Goal: Task Accomplishment & Management: Complete application form

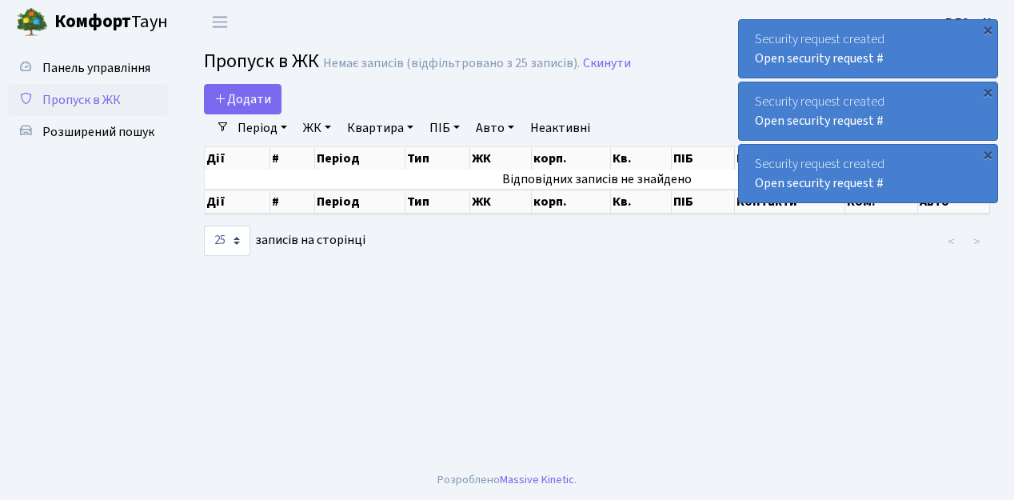
select select "25"
click at [91, 98] on span "Пропуск в ЖК" at bounding box center [81, 100] width 78 height 18
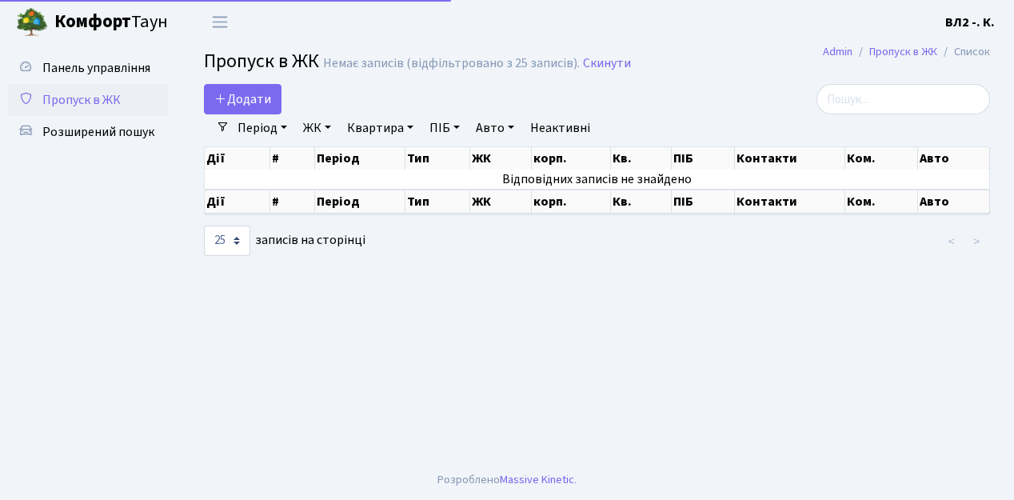
select select "25"
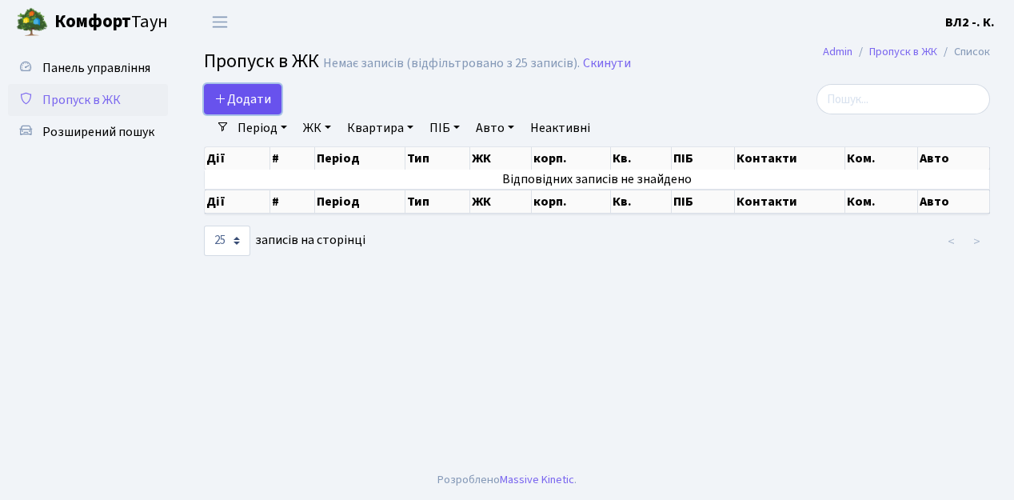
click at [254, 100] on span "Додати" at bounding box center [242, 99] width 57 height 18
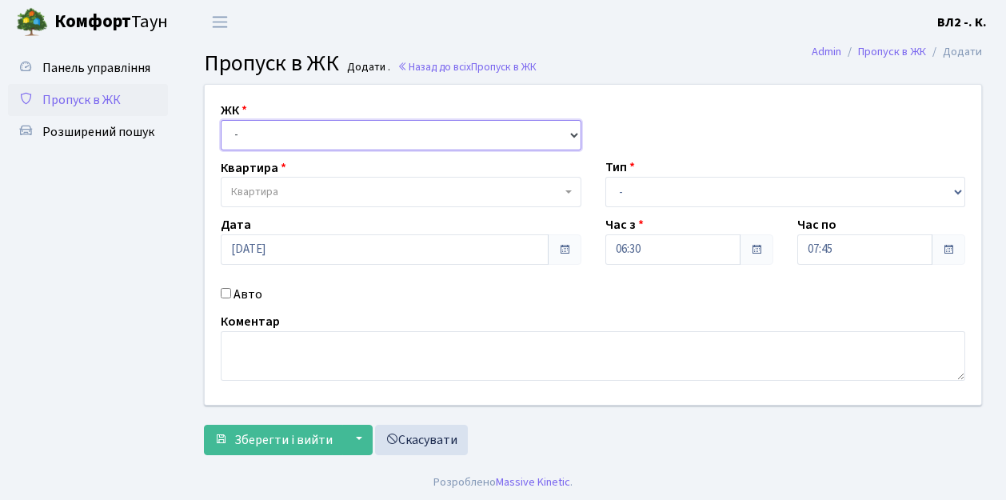
click at [254, 133] on select "- ВЛ1, Ужгородський пров., 4/1 ВЛ2, Голосіївський просп., 76 ВЛ3, пр.Голосіївсь…" at bounding box center [401, 135] width 361 height 30
select select "317"
click at [221, 120] on select "- ВЛ1, Ужгородський пров., 4/1 ВЛ2, Голосіївський просп., 76 ВЛ3, пр.Голосіївсь…" at bounding box center [401, 135] width 361 height 30
select select
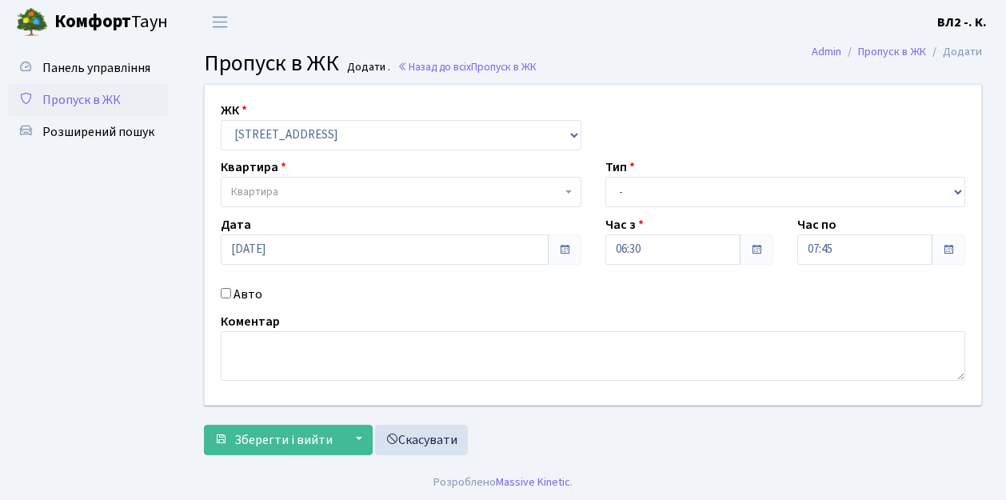
click at [298, 190] on span "Квартира" at bounding box center [396, 192] width 330 height 16
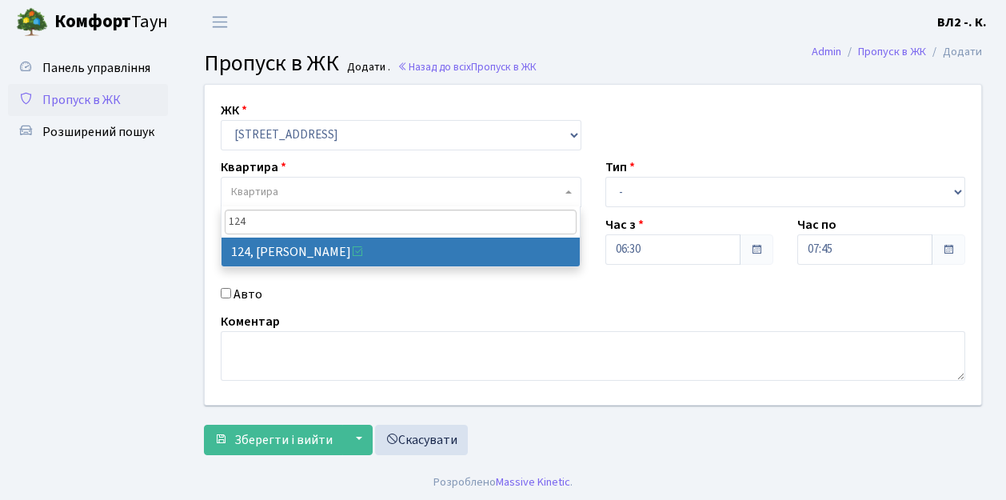
type input "124"
select select "38308"
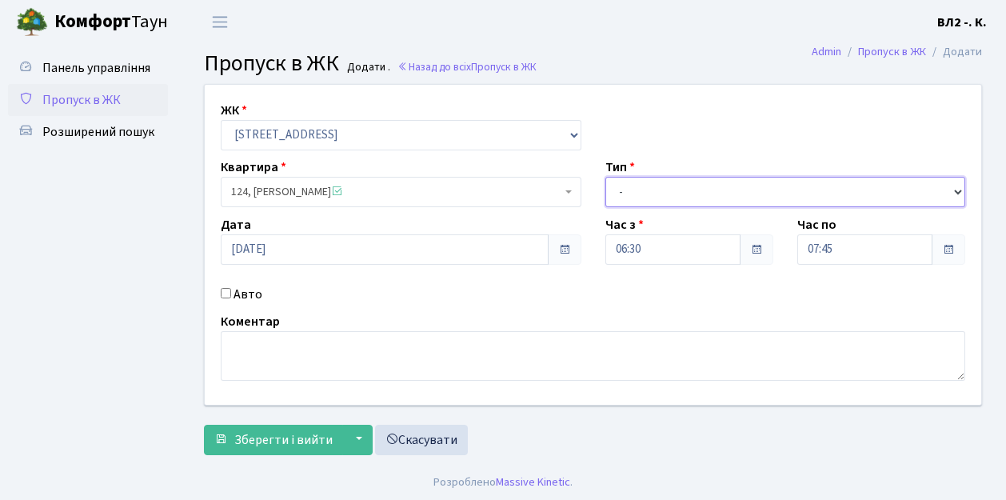
click at [646, 187] on select "- Доставка Таксі Гості Сервіс" at bounding box center [786, 192] width 361 height 30
select select "1"
click at [606, 177] on select "- Доставка Таксі Гості Сервіс" at bounding box center [786, 192] width 361 height 30
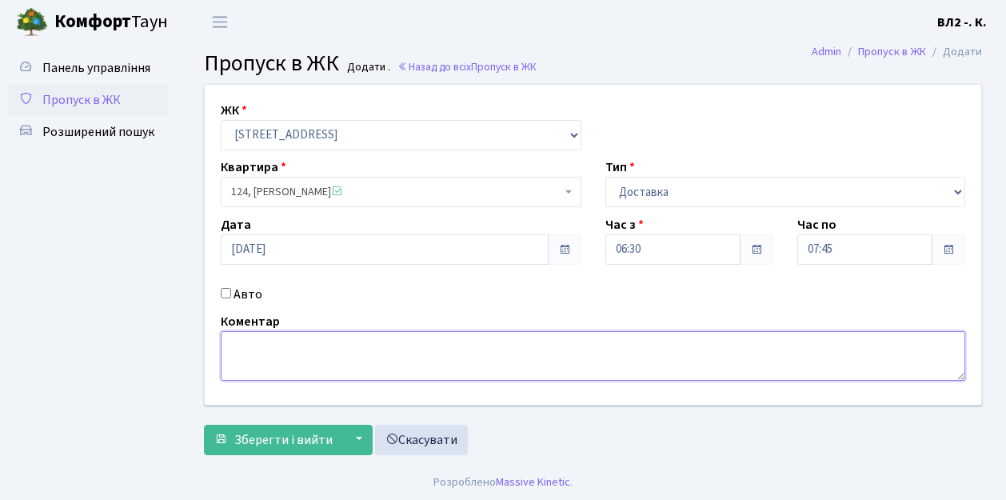
click at [232, 352] on textarea at bounding box center [593, 356] width 745 height 50
type textarea "Е"
type textarea "Time Eat"
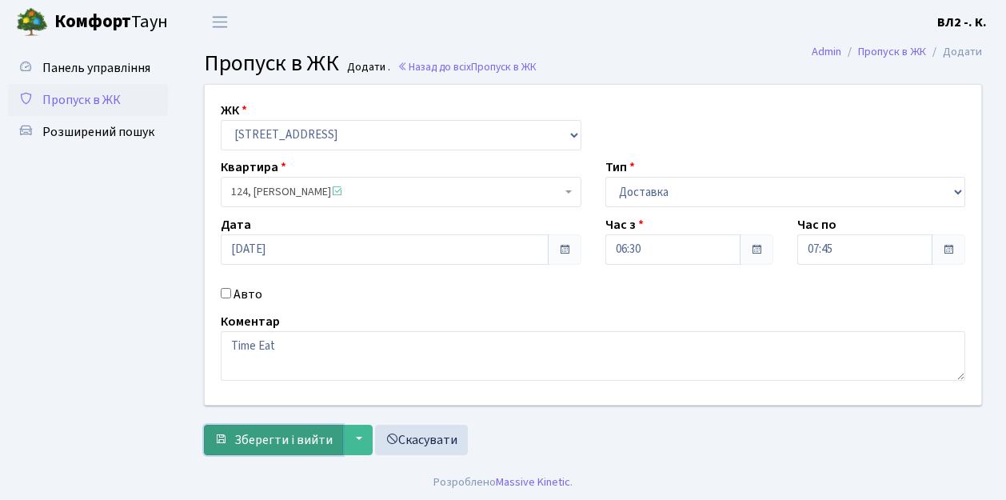
click at [289, 435] on span "Зберегти і вийти" at bounding box center [283, 440] width 98 height 18
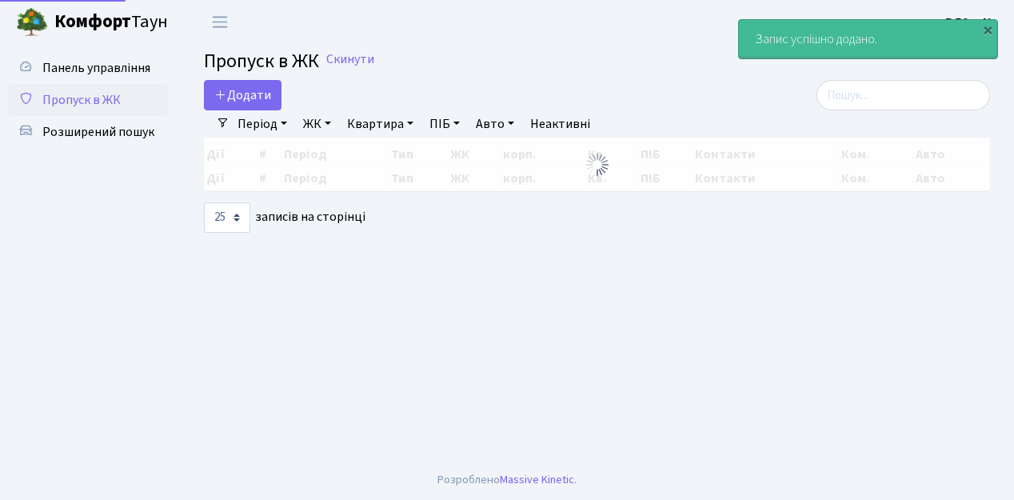
select select "25"
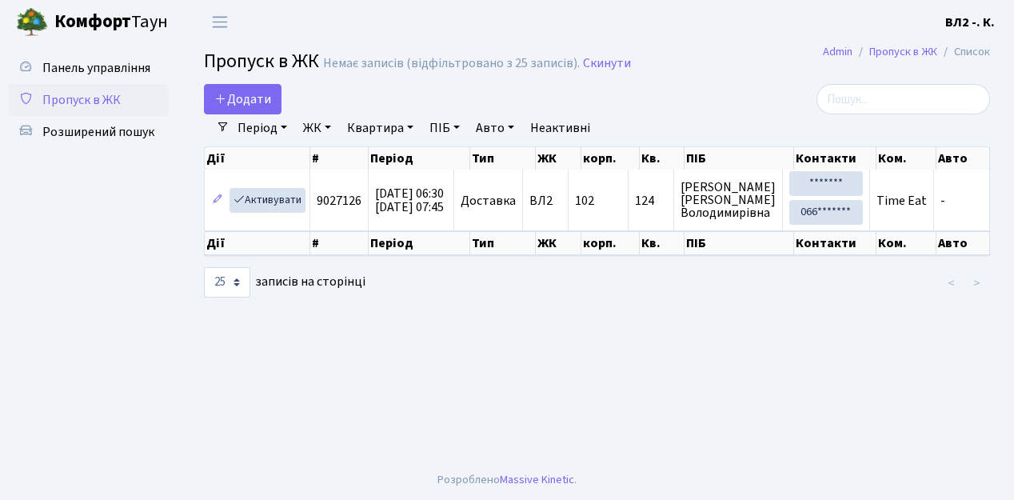
click at [83, 102] on span "Пропуск в ЖК" at bounding box center [81, 100] width 78 height 18
select select "25"
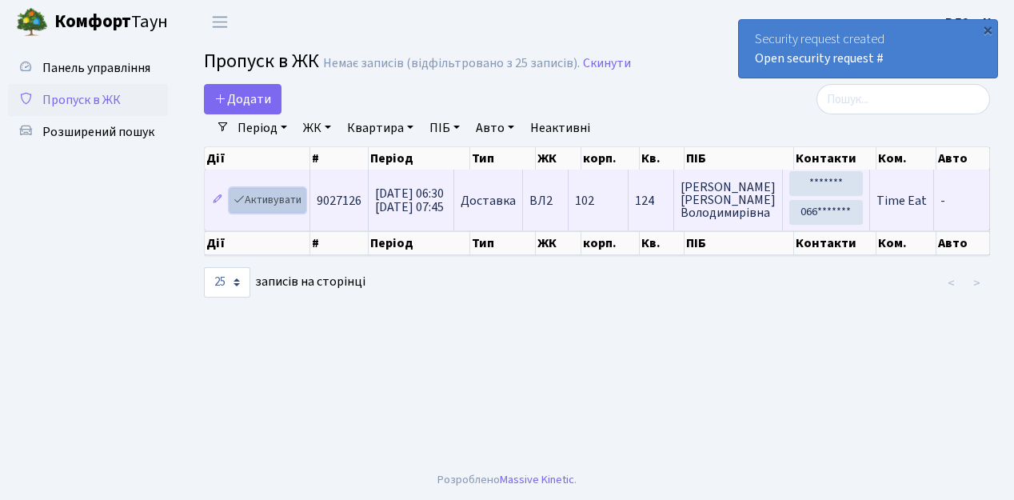
click at [269, 202] on link "Активувати" at bounding box center [268, 200] width 76 height 25
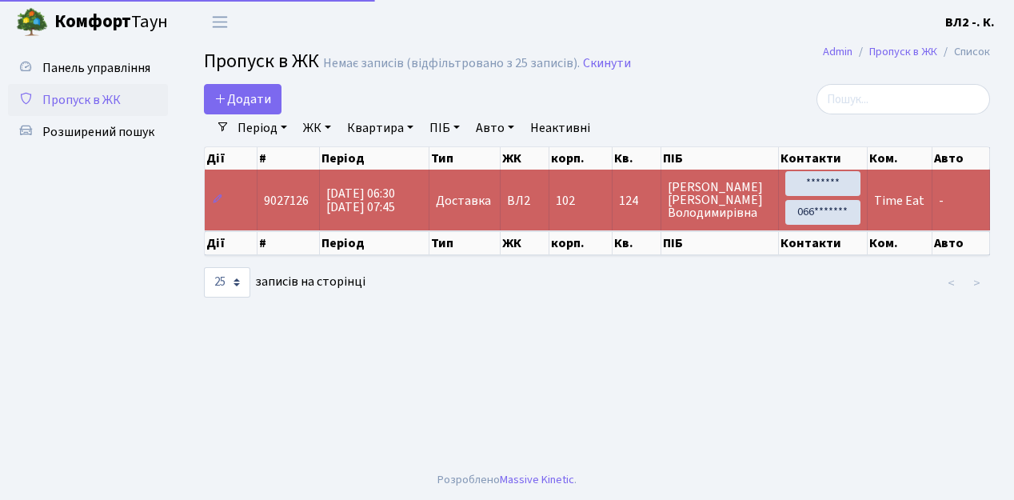
select select "25"
